Goal: Task Accomplishment & Management: Complete application form

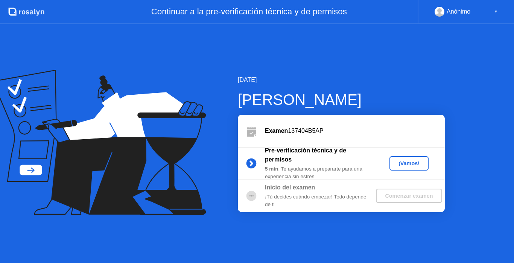
click at [409, 165] on div "¡Vamos!" at bounding box center [409, 163] width 33 height 6
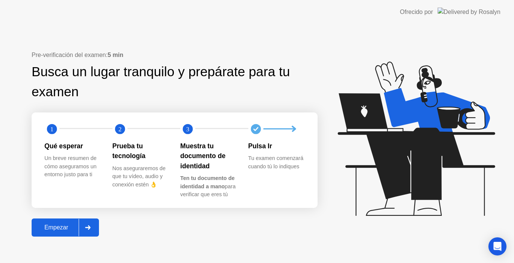
click at [85, 224] on div at bounding box center [88, 226] width 18 height 17
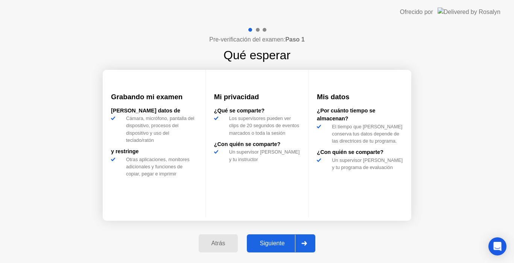
click at [298, 237] on div at bounding box center [304, 242] width 18 height 17
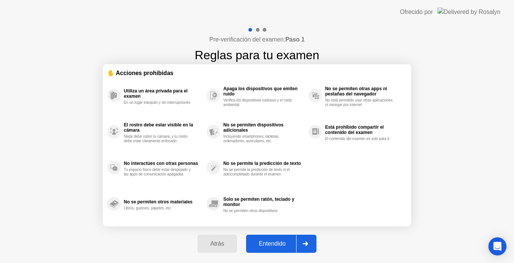
click at [298, 237] on div at bounding box center [305, 243] width 18 height 17
select select "**********"
select select "*******"
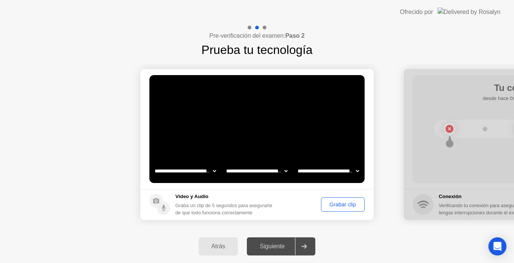
click at [331, 205] on div "Grabar clip" at bounding box center [343, 204] width 38 height 6
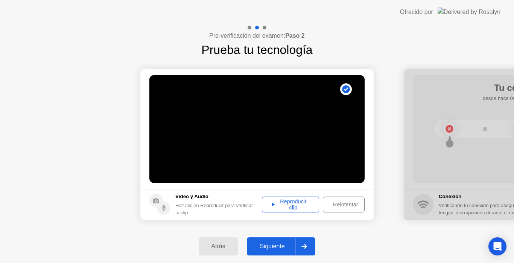
click at [273, 205] on icon at bounding box center [273, 204] width 3 height 4
click at [272, 203] on icon at bounding box center [273, 204] width 3 height 3
click at [300, 238] on div at bounding box center [304, 245] width 18 height 17
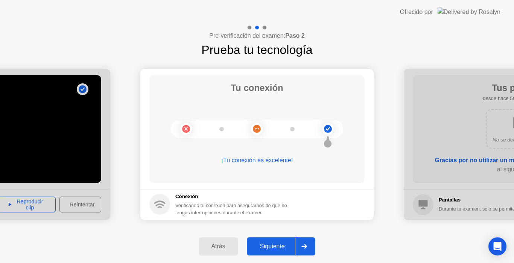
click at [300, 244] on div at bounding box center [304, 245] width 18 height 17
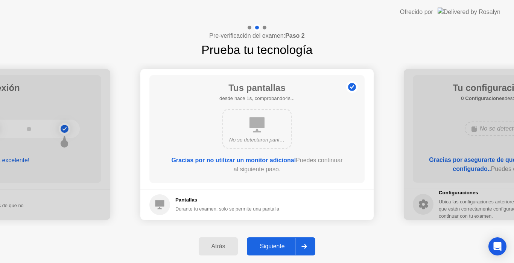
click at [300, 244] on div at bounding box center [304, 245] width 18 height 17
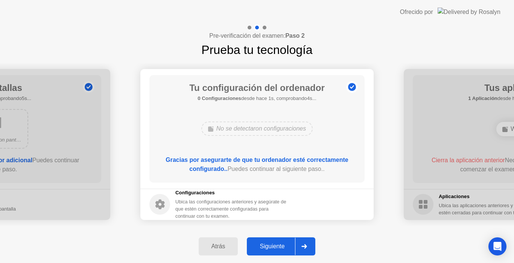
click at [300, 244] on div at bounding box center [304, 245] width 18 height 17
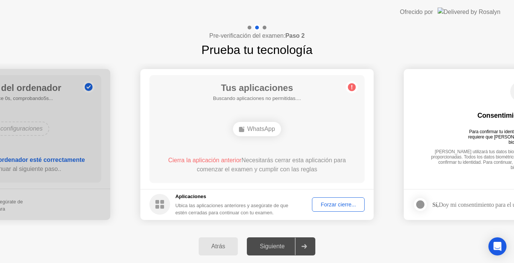
click at [300, 244] on div at bounding box center [304, 245] width 18 height 17
click at [327, 205] on div "Forzar cierre..." at bounding box center [338, 204] width 47 height 6
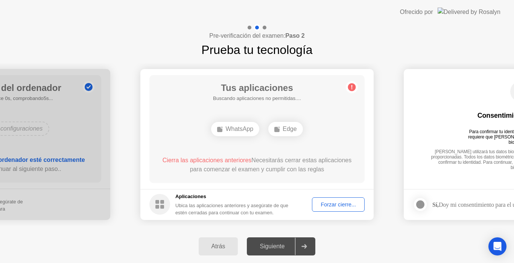
click at [336, 203] on div "Forzar cierre..." at bounding box center [338, 204] width 47 height 6
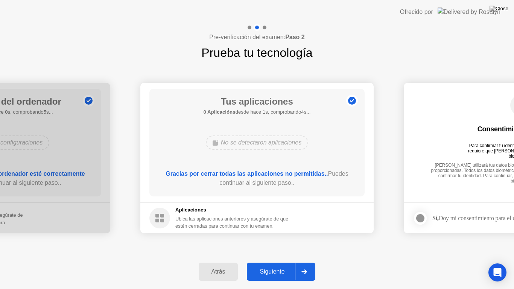
click at [311, 262] on div at bounding box center [304, 271] width 18 height 17
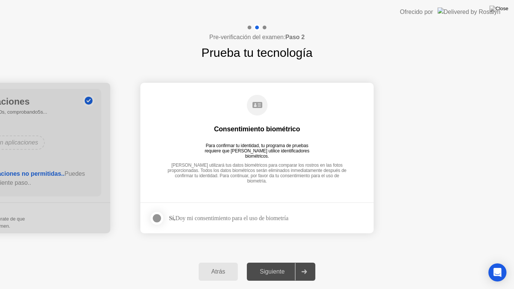
click at [160, 217] on div at bounding box center [157, 218] width 9 height 9
click at [272, 262] on button "Siguiente" at bounding box center [281, 272] width 69 height 18
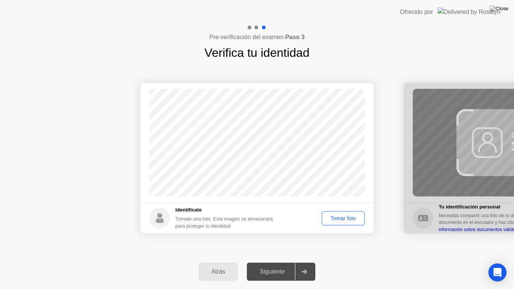
click at [347, 215] on div "Tomar foto" at bounding box center [344, 218] width 38 height 6
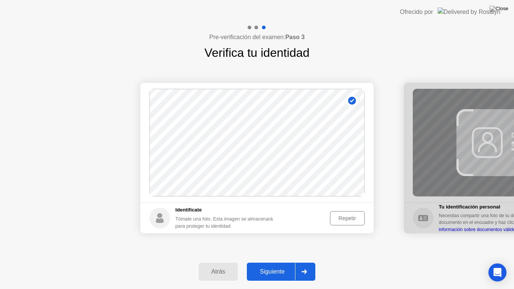
click at [307, 262] on icon at bounding box center [304, 272] width 5 height 5
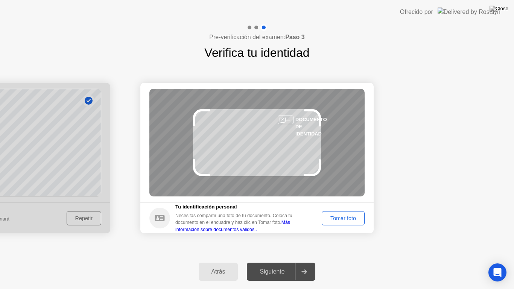
click at [333, 215] on div "Tomar foto" at bounding box center [344, 218] width 38 height 6
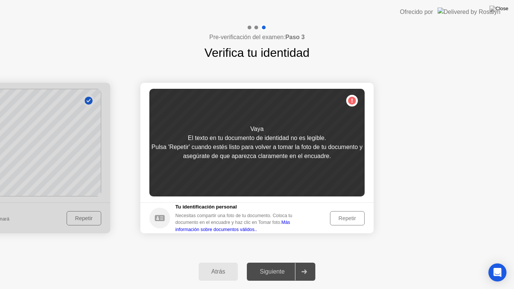
click at [337, 221] on div "Repetir" at bounding box center [347, 218] width 29 height 6
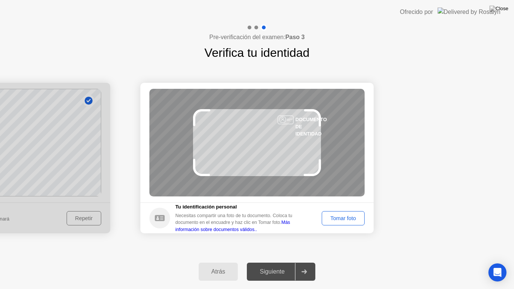
click at [337, 218] on div "Tomar foto" at bounding box center [344, 218] width 38 height 6
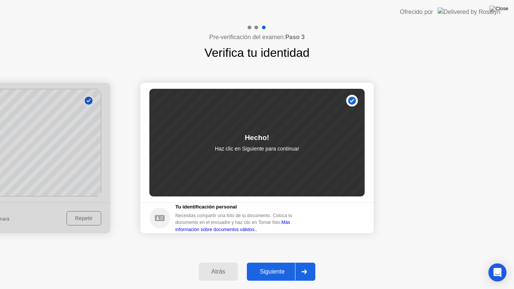
click at [276, 262] on div "Siguiente" at bounding box center [272, 272] width 46 height 7
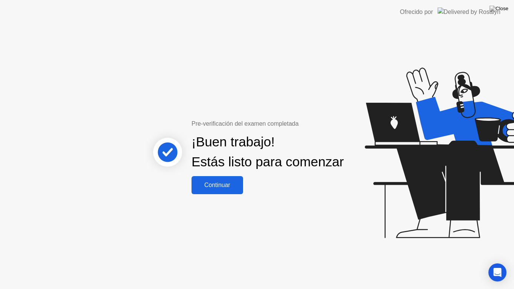
click at [234, 194] on button "Continuar" at bounding box center [218, 185] width 52 height 18
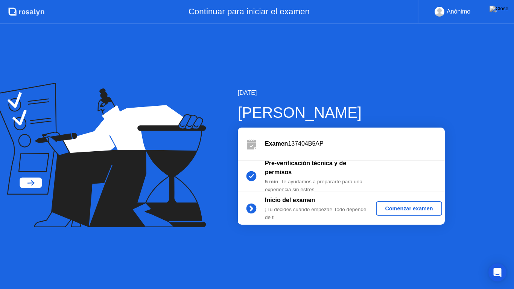
click at [388, 210] on div "Comenzar examen" at bounding box center [409, 209] width 60 height 6
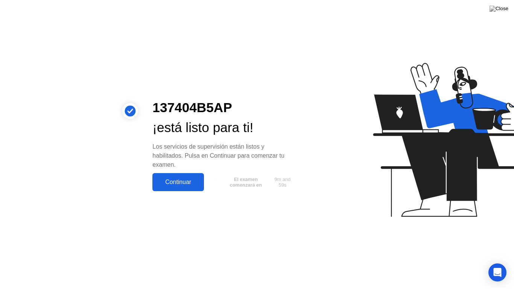
click at [181, 189] on button "Continuar" at bounding box center [179, 182] width 52 height 18
